Goal: Book appointment/travel/reservation

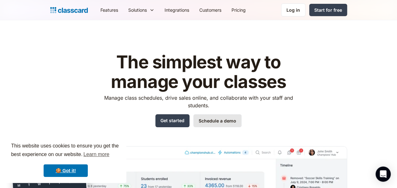
click at [230, 119] on link "Schedule a demo" at bounding box center [217, 120] width 48 height 13
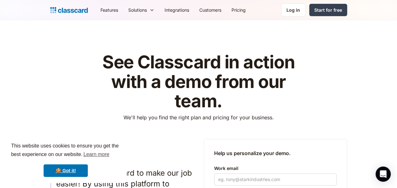
scroll to position [164, 0]
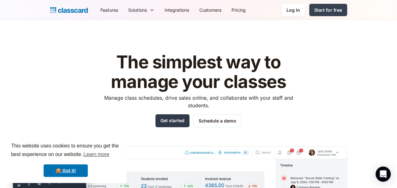
click at [173, 123] on link "Get started" at bounding box center [173, 120] width 34 height 13
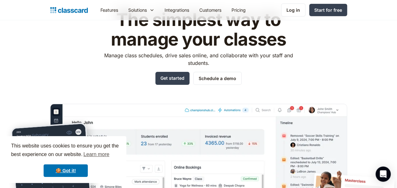
scroll to position [42, 0]
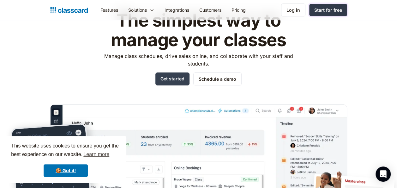
click at [339, 9] on div "Start for free" at bounding box center [329, 10] width 28 height 7
